Goal: Task Accomplishment & Management: Manage account settings

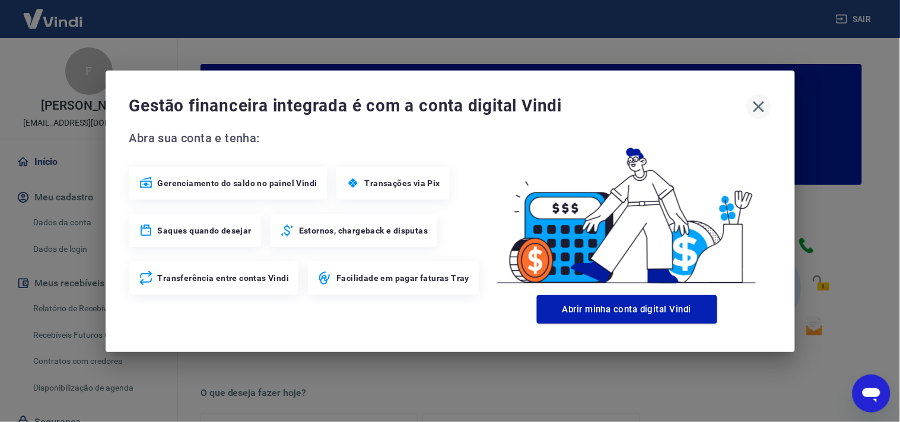
click at [764, 107] on icon "button" at bounding box center [758, 106] width 19 height 19
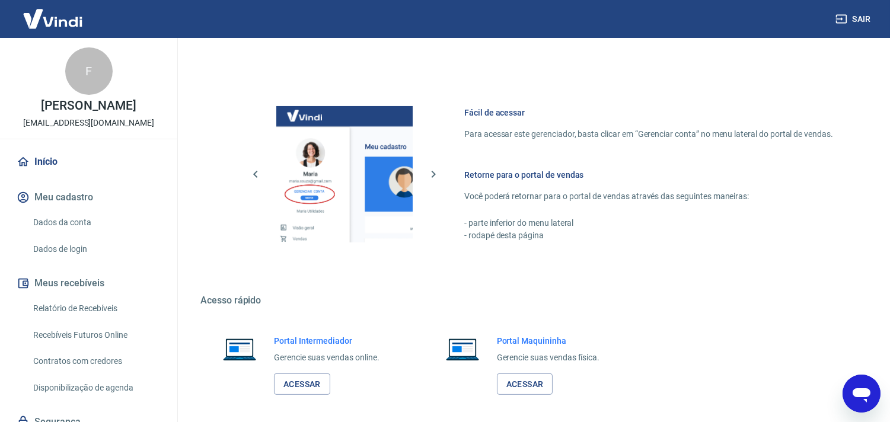
scroll to position [638, 0]
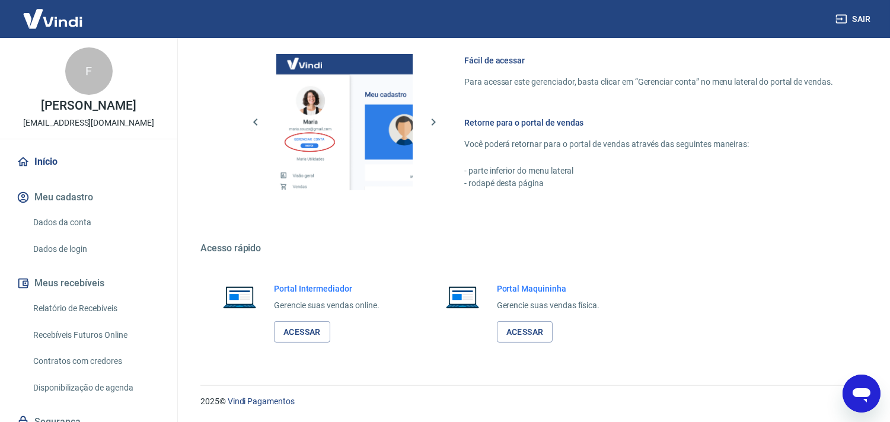
click at [58, 321] on link "Relatório de Recebíveis" at bounding box center [95, 309] width 135 height 24
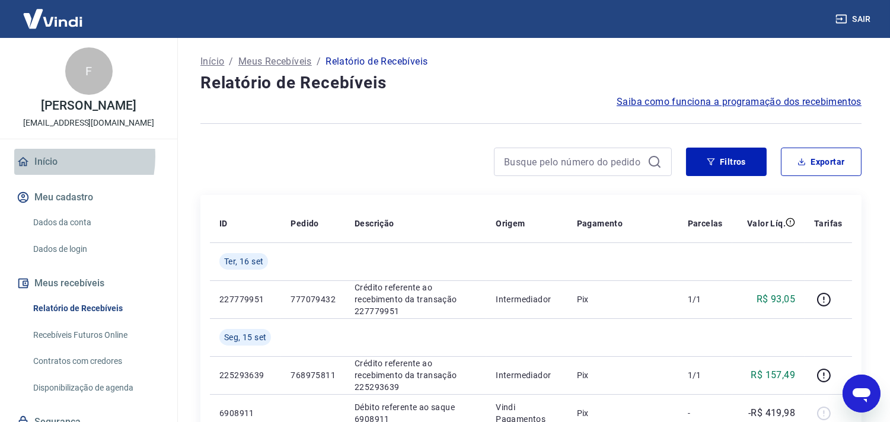
click at [43, 169] on link "Início" at bounding box center [88, 162] width 149 height 26
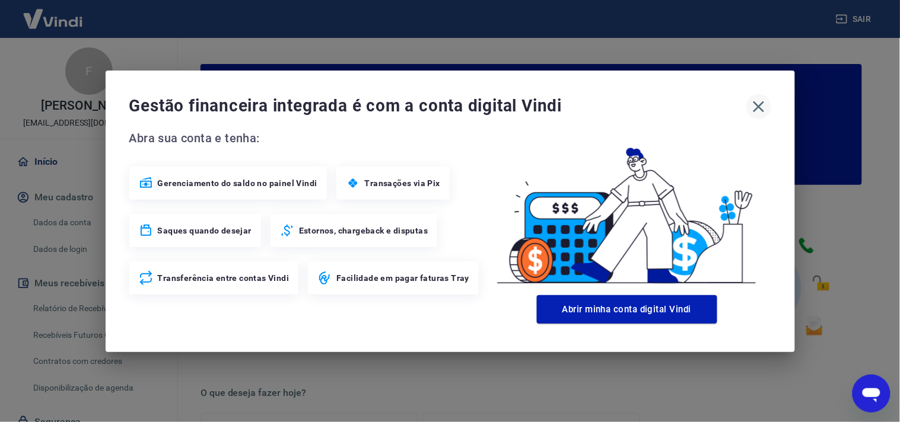
click at [757, 104] on icon "button" at bounding box center [758, 106] width 19 height 19
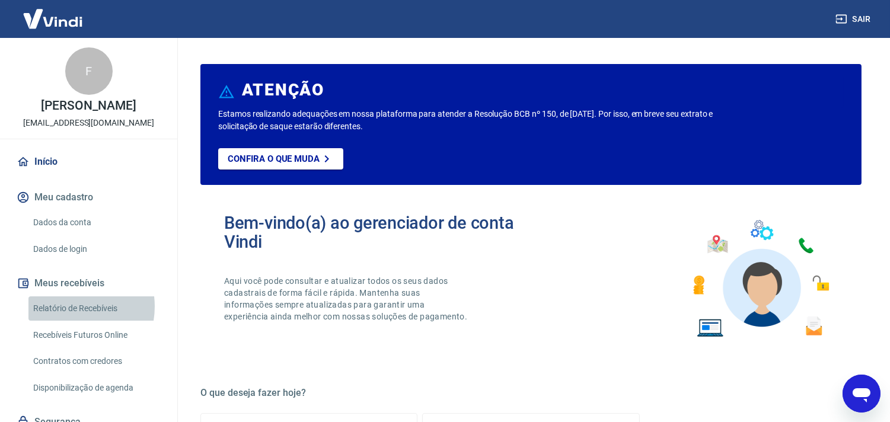
click at [68, 319] on link "Relatório de Recebíveis" at bounding box center [95, 309] width 135 height 24
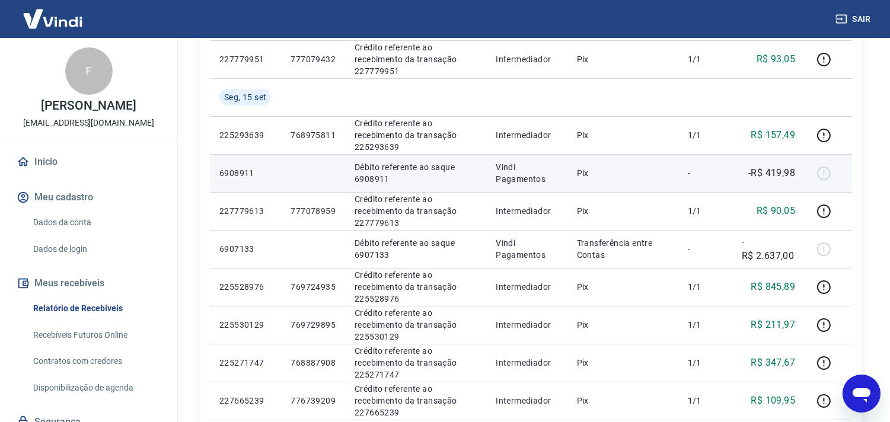
scroll to position [263, 0]
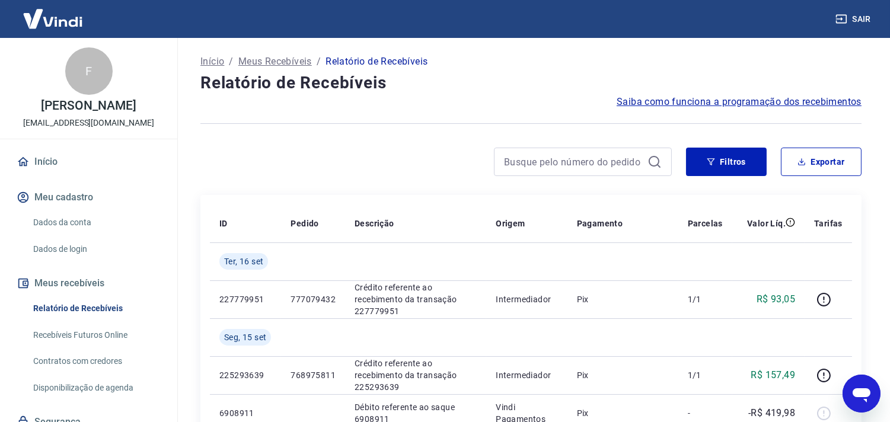
click at [58, 175] on link "Início" at bounding box center [88, 162] width 149 height 26
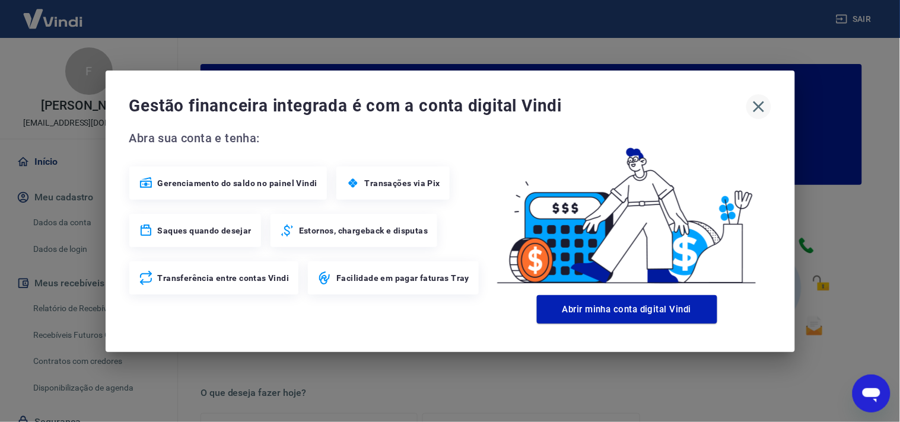
click at [756, 114] on icon "button" at bounding box center [758, 106] width 19 height 19
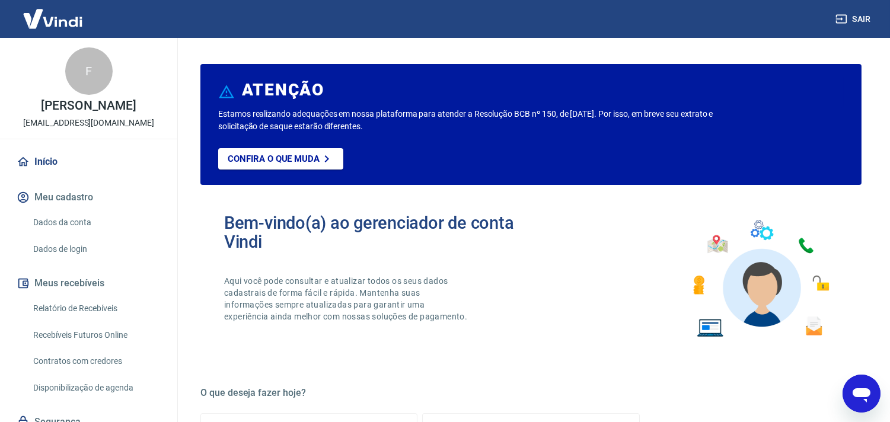
click at [69, 315] on link "Relatório de Recebíveis" at bounding box center [95, 309] width 135 height 24
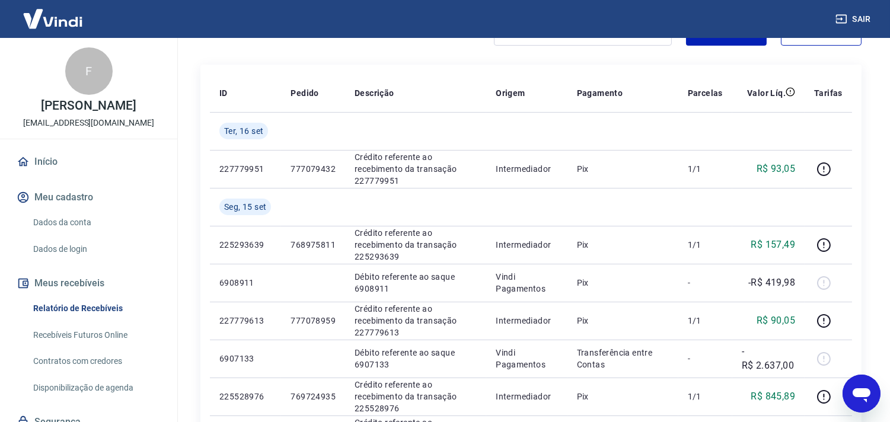
scroll to position [132, 0]
